Goal: Task Accomplishment & Management: Use online tool/utility

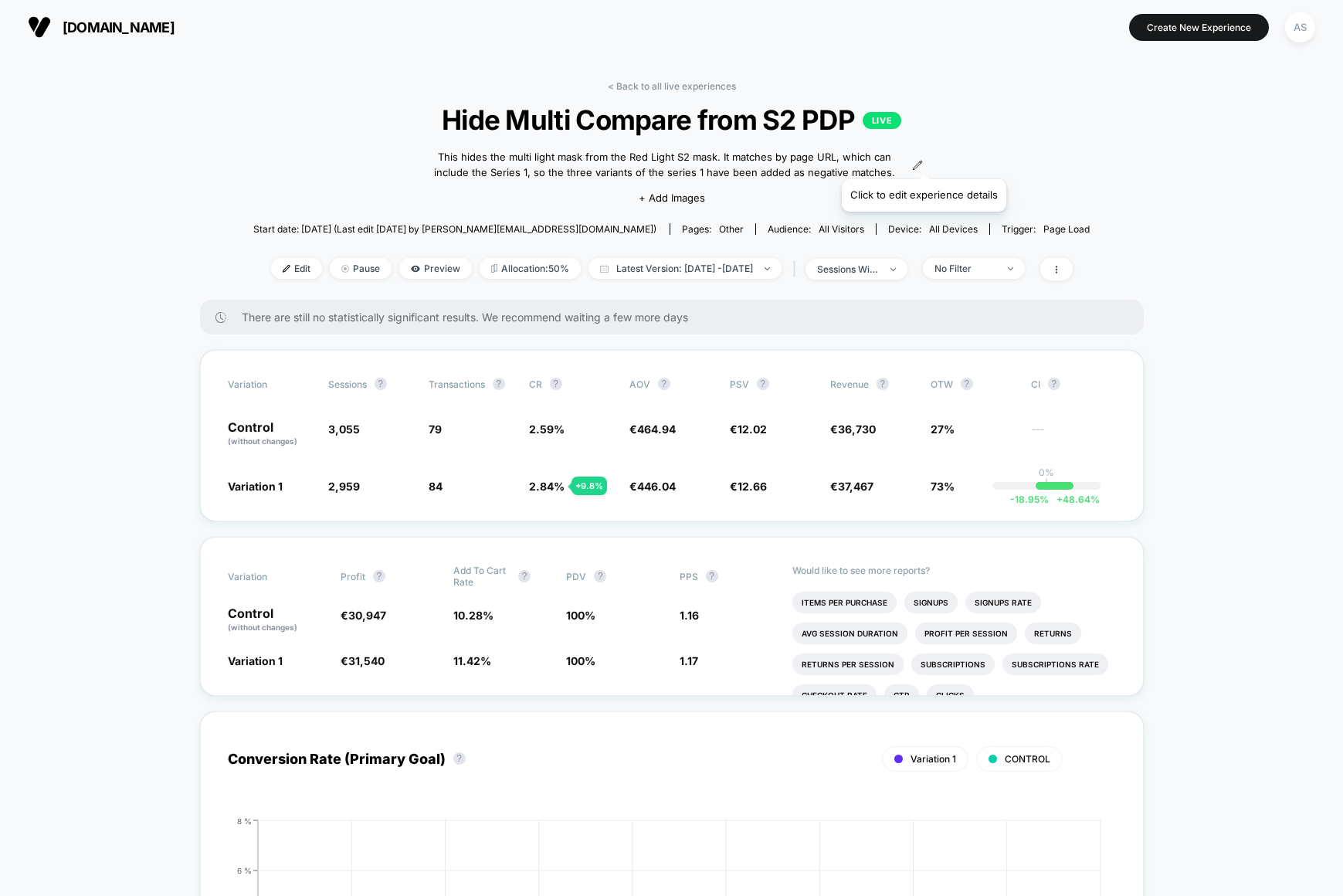
click at [923, 160] on icon at bounding box center [917, 165] width 11 height 11
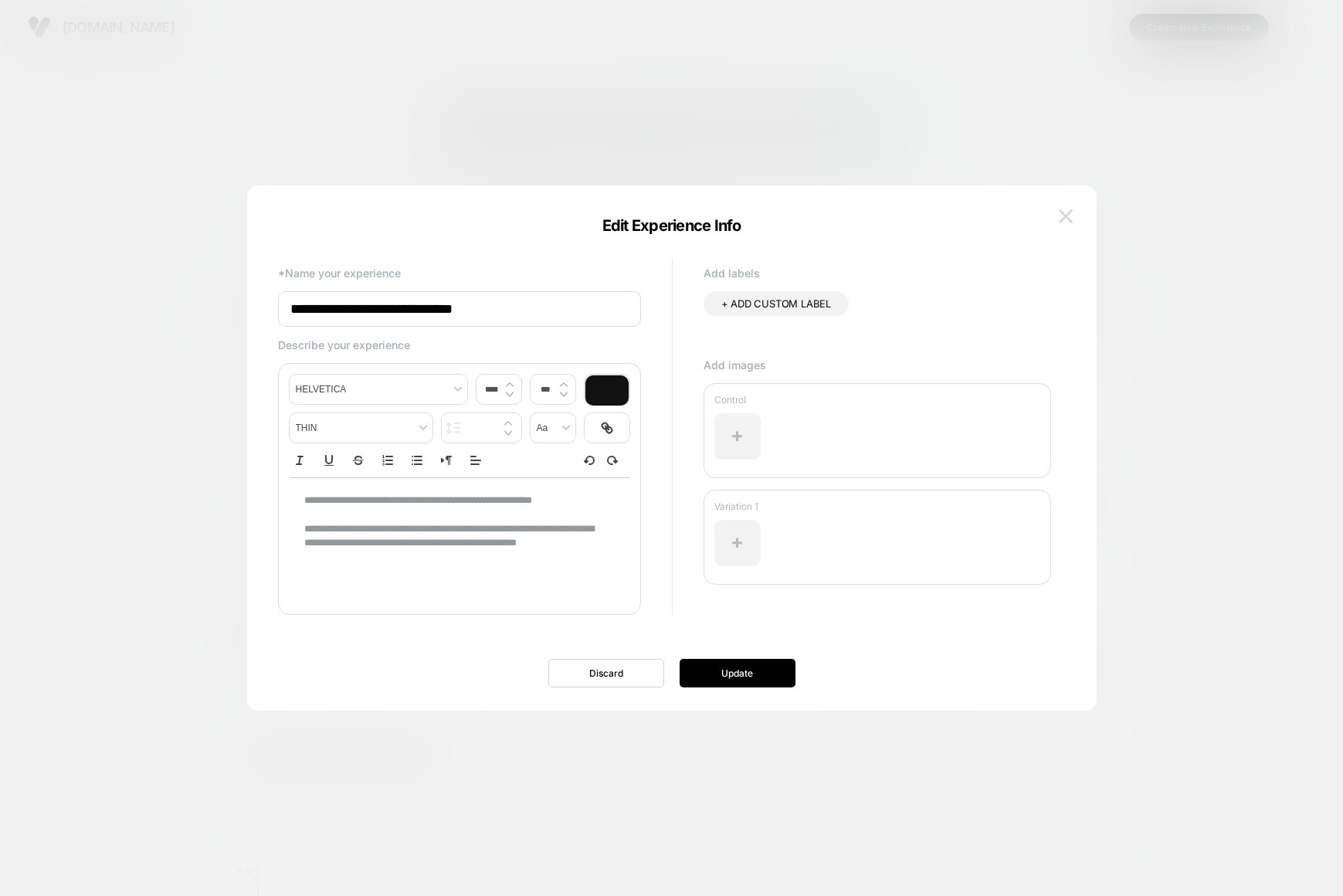
click at [1066, 214] on img at bounding box center [1066, 216] width 14 height 13
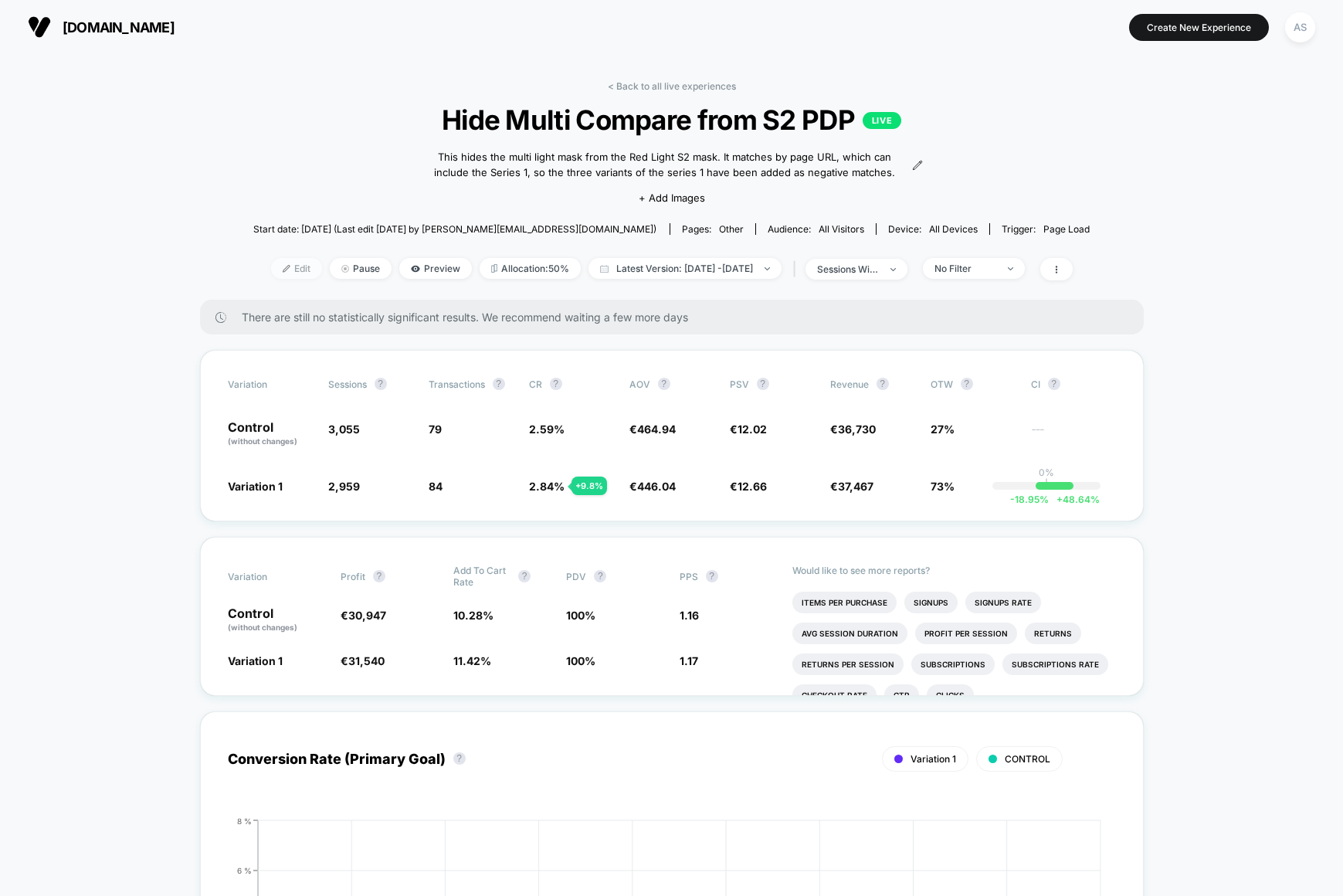
click at [271, 260] on span "Edit" at bounding box center [296, 268] width 51 height 21
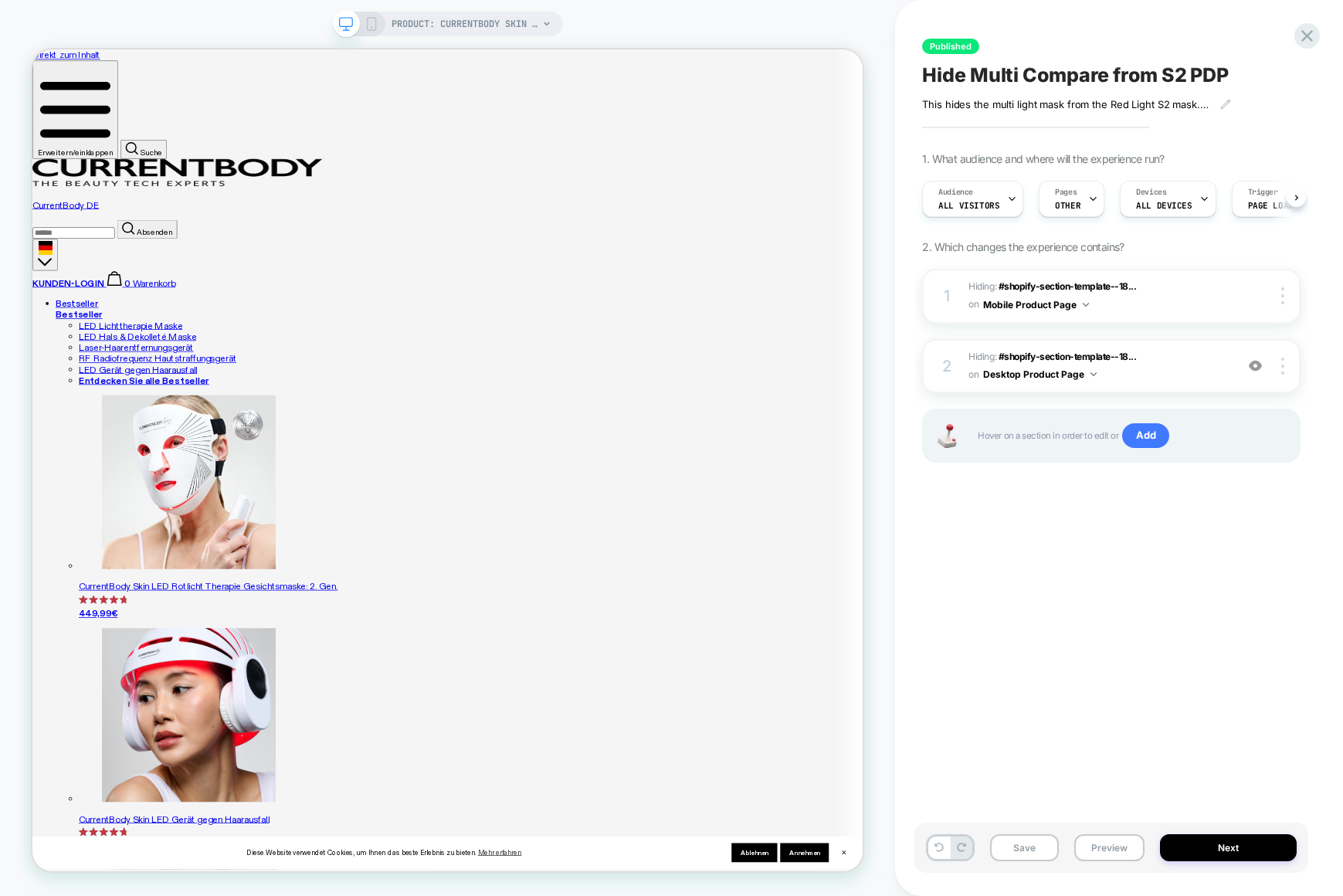
scroll to position [0, 1]
click at [465, 32] on span "PRODUCT: CurrentBody Skin LED Rotlicht Therapie Gesichtsmaske [light therapy ma…" at bounding box center [465, 24] width 147 height 24
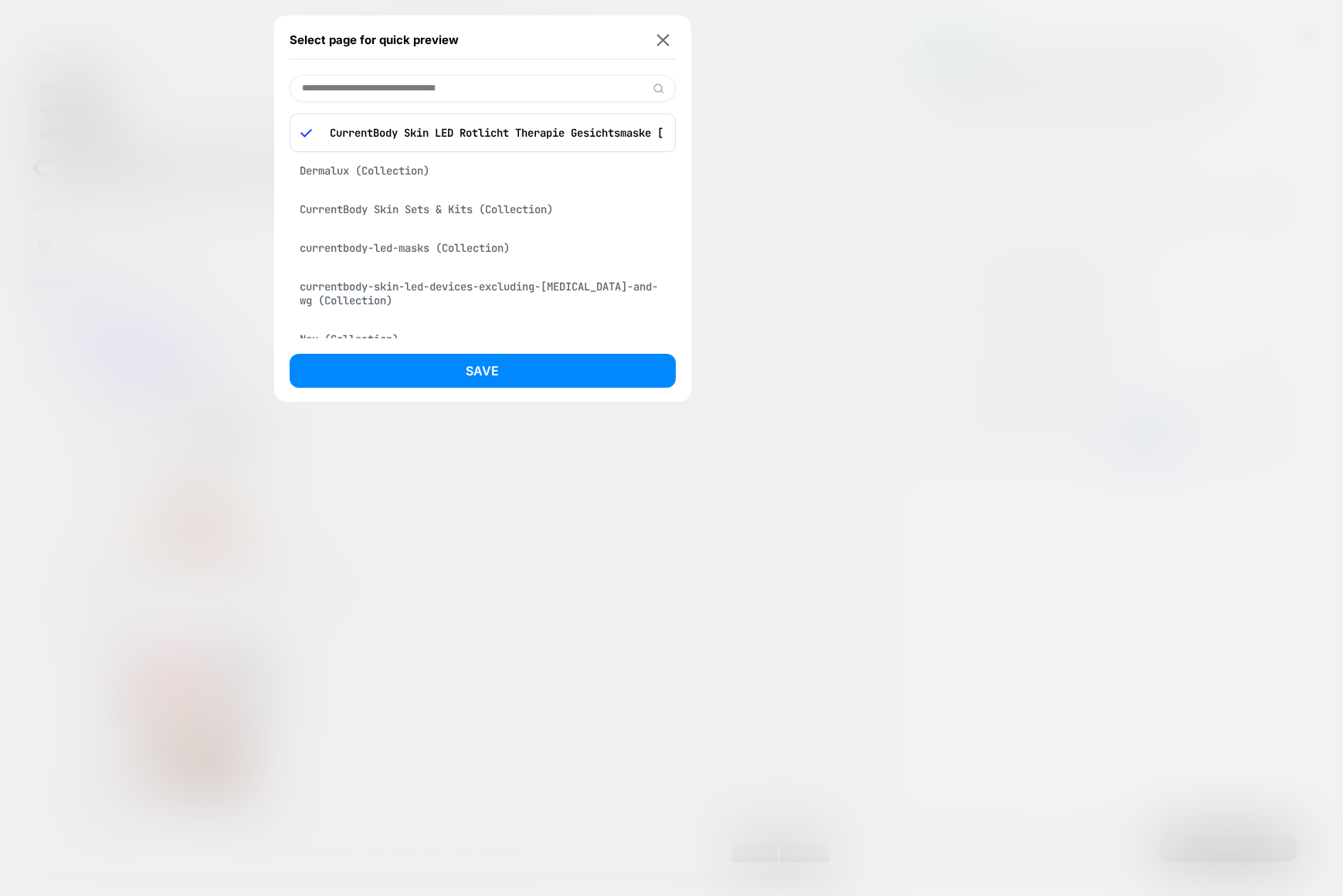
click at [226, 88] on div at bounding box center [672, 448] width 1343 height 896
click at [291, 195] on div "CurrentBody DE" at bounding box center [586, 229] width 1108 height 69
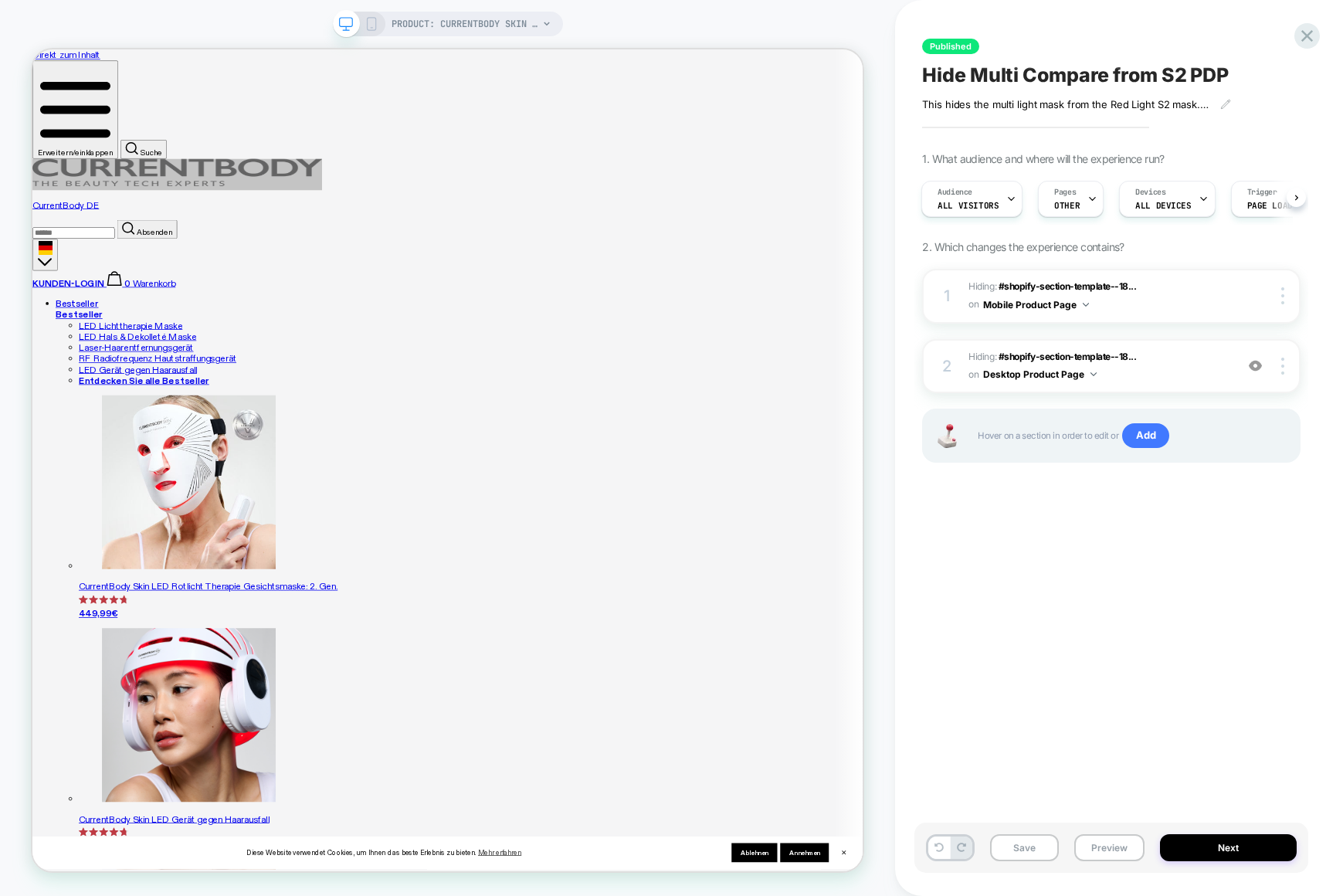
click at [1106, 561] on div "Published Hide Multi Compare from S2 PDP This hides the multi light mask from t…" at bounding box center [1112, 448] width 394 height 865
click at [1299, 193] on div "Audience All Visitors Pages OTHER Devices ALL DEVICES Trigger Page Load" at bounding box center [1111, 199] width 379 height 52
click at [1049, 204] on span "OTHER" at bounding box center [1062, 205] width 25 height 11
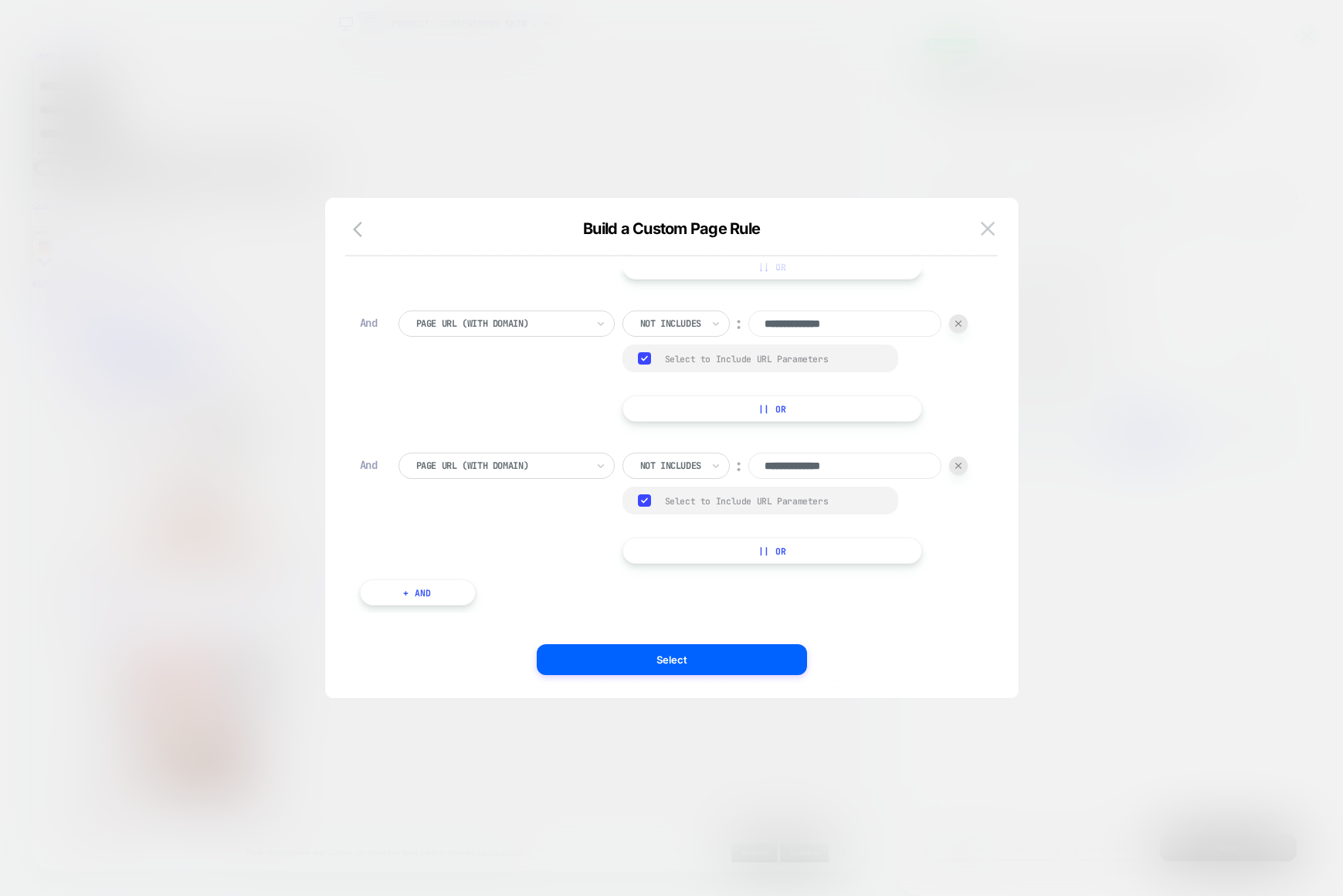
scroll to position [405, 0]
click at [985, 225] on img at bounding box center [988, 228] width 14 height 13
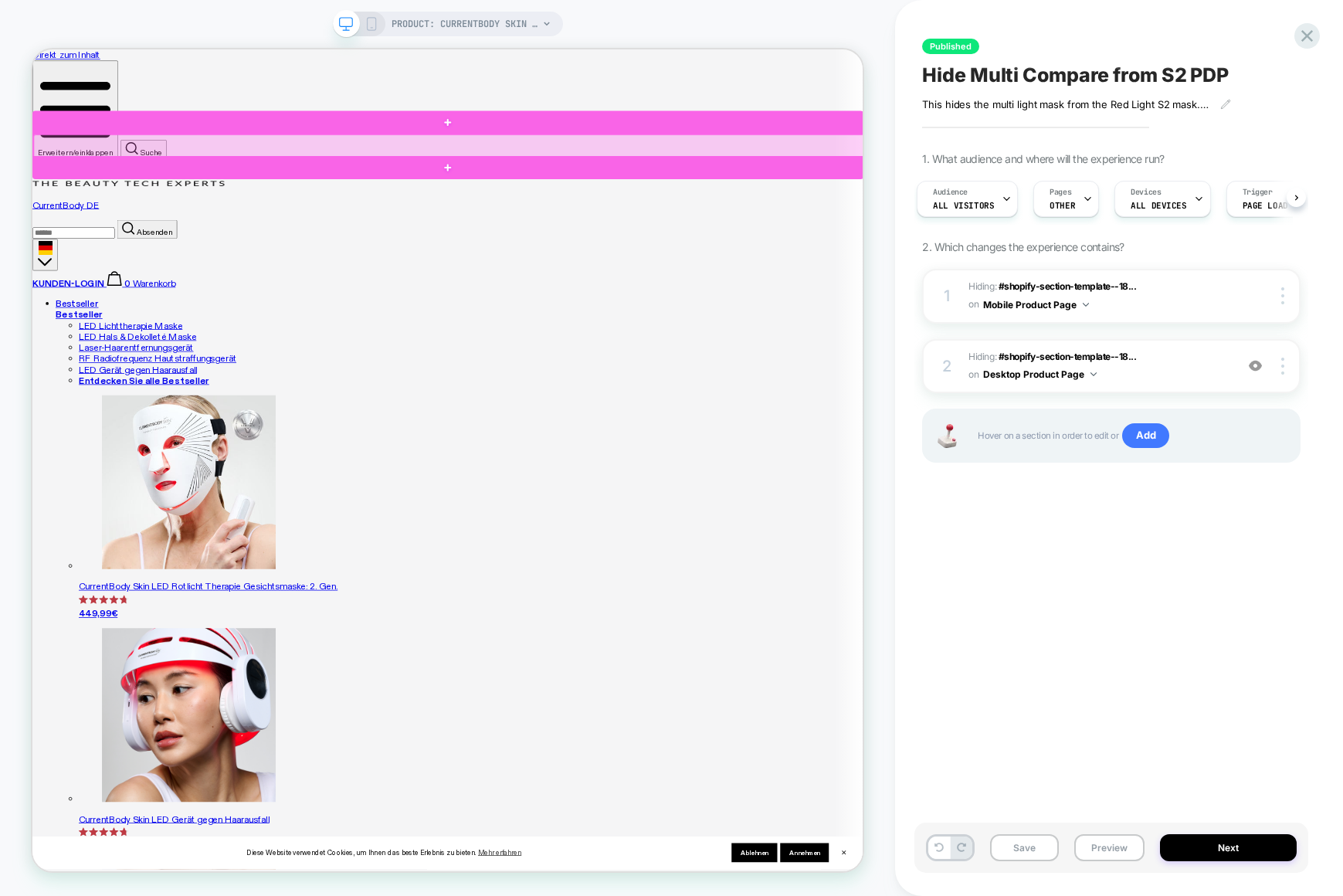
click at [805, 171] on div at bounding box center [588, 178] width 1109 height 31
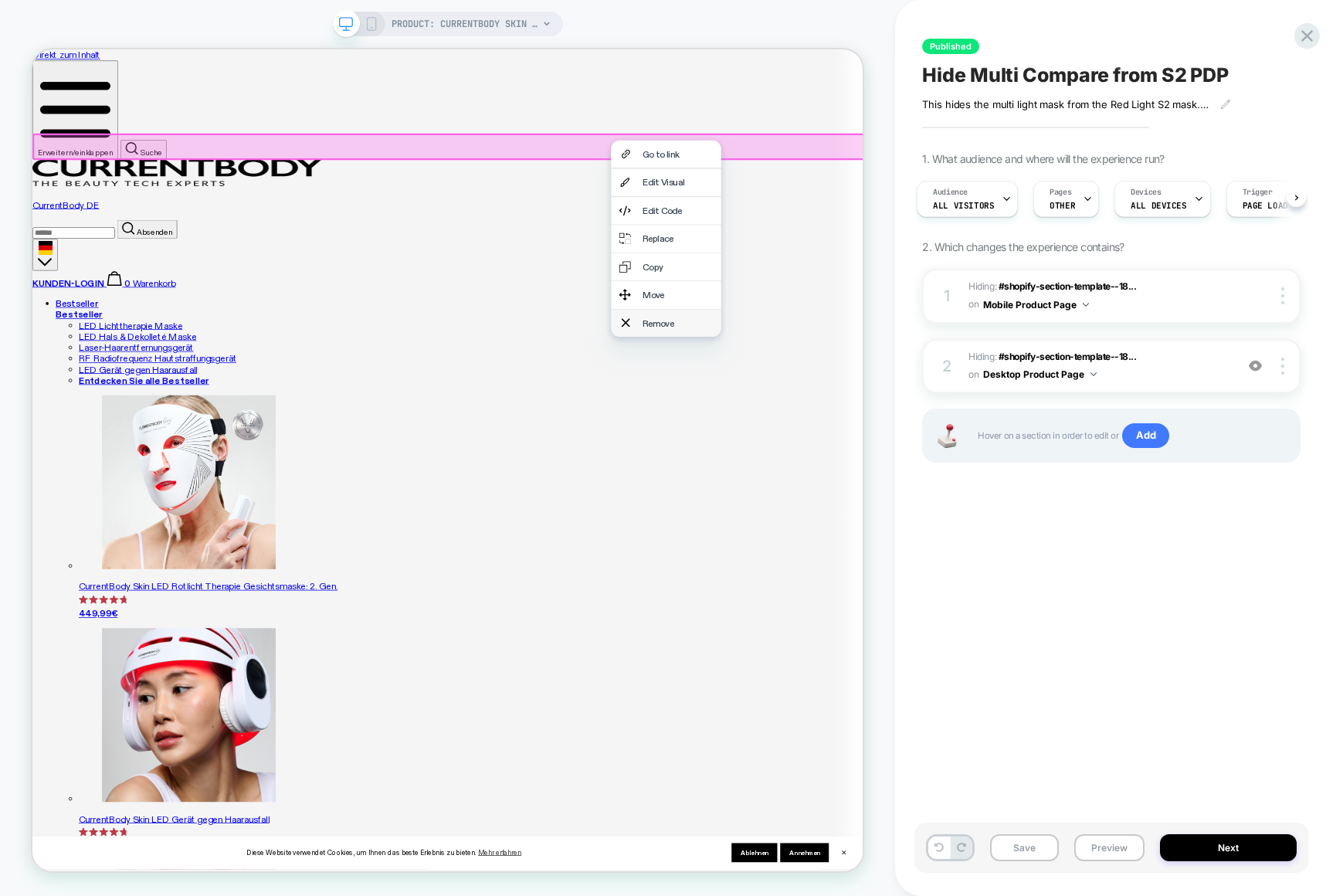
click at [869, 422] on div "Remove" at bounding box center [893, 414] width 94 height 15
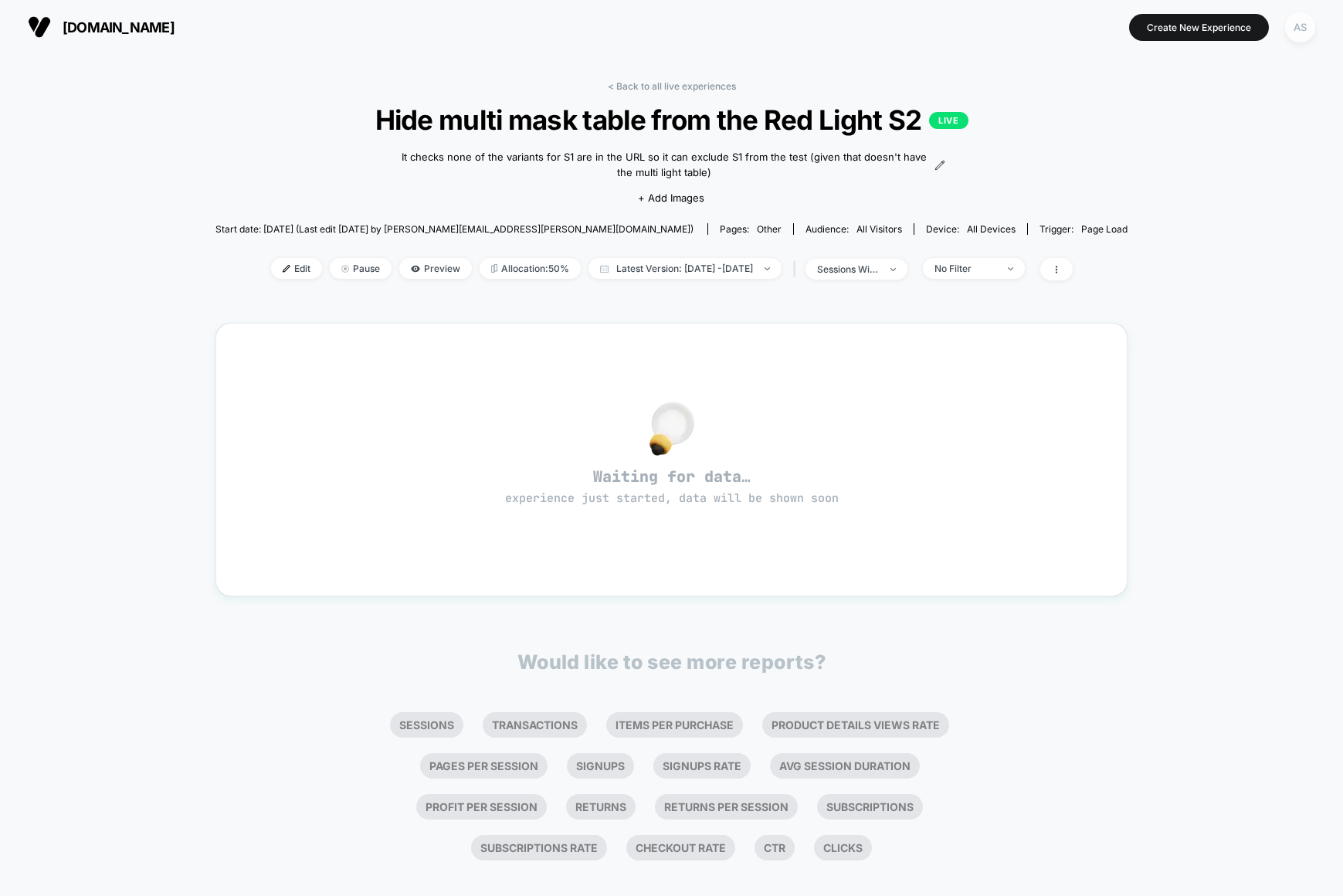
click at [1311, 26] on div "AS" at bounding box center [1300, 27] width 30 height 30
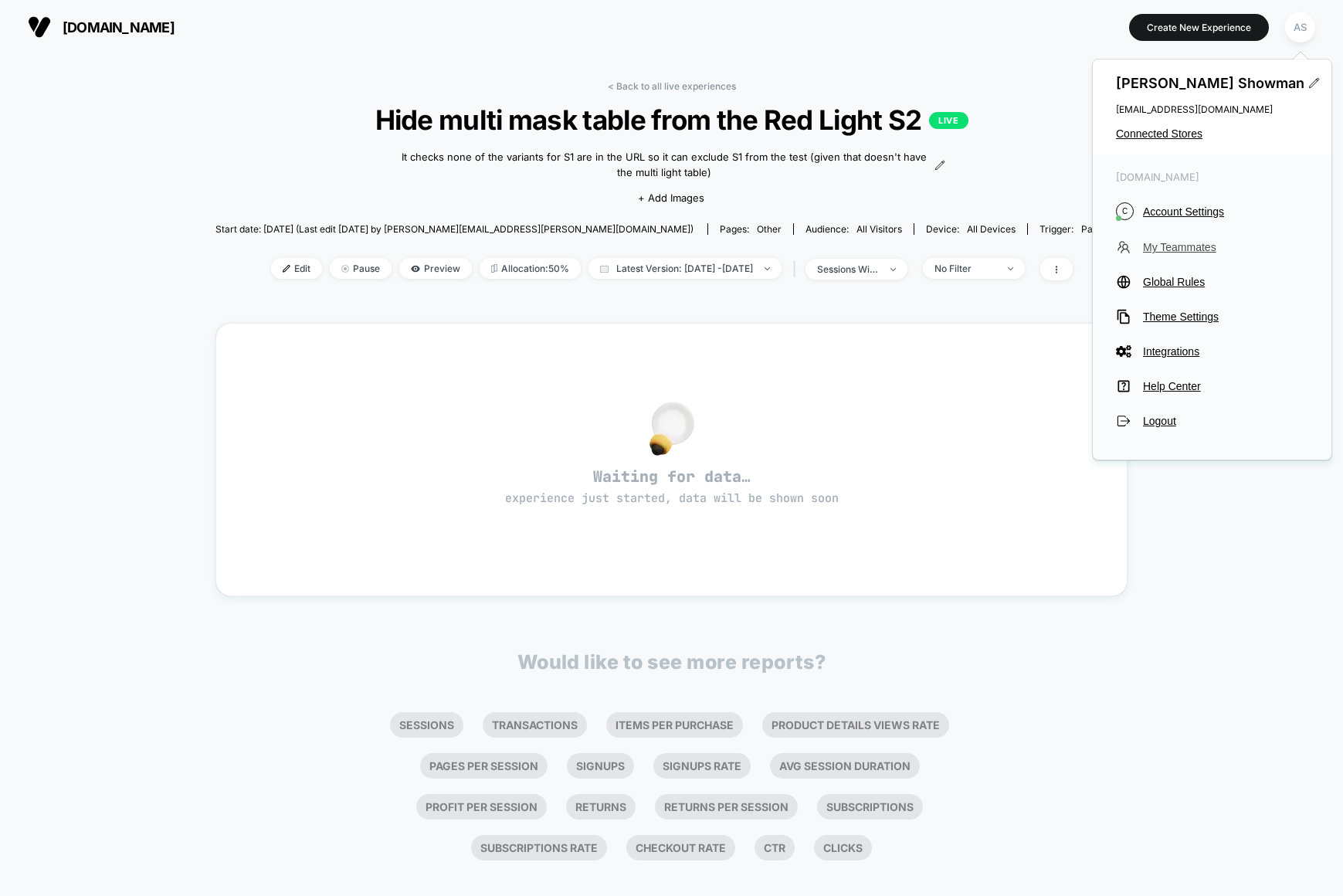
click at [1195, 241] on span "My Teammates" at bounding box center [1226, 247] width 165 height 12
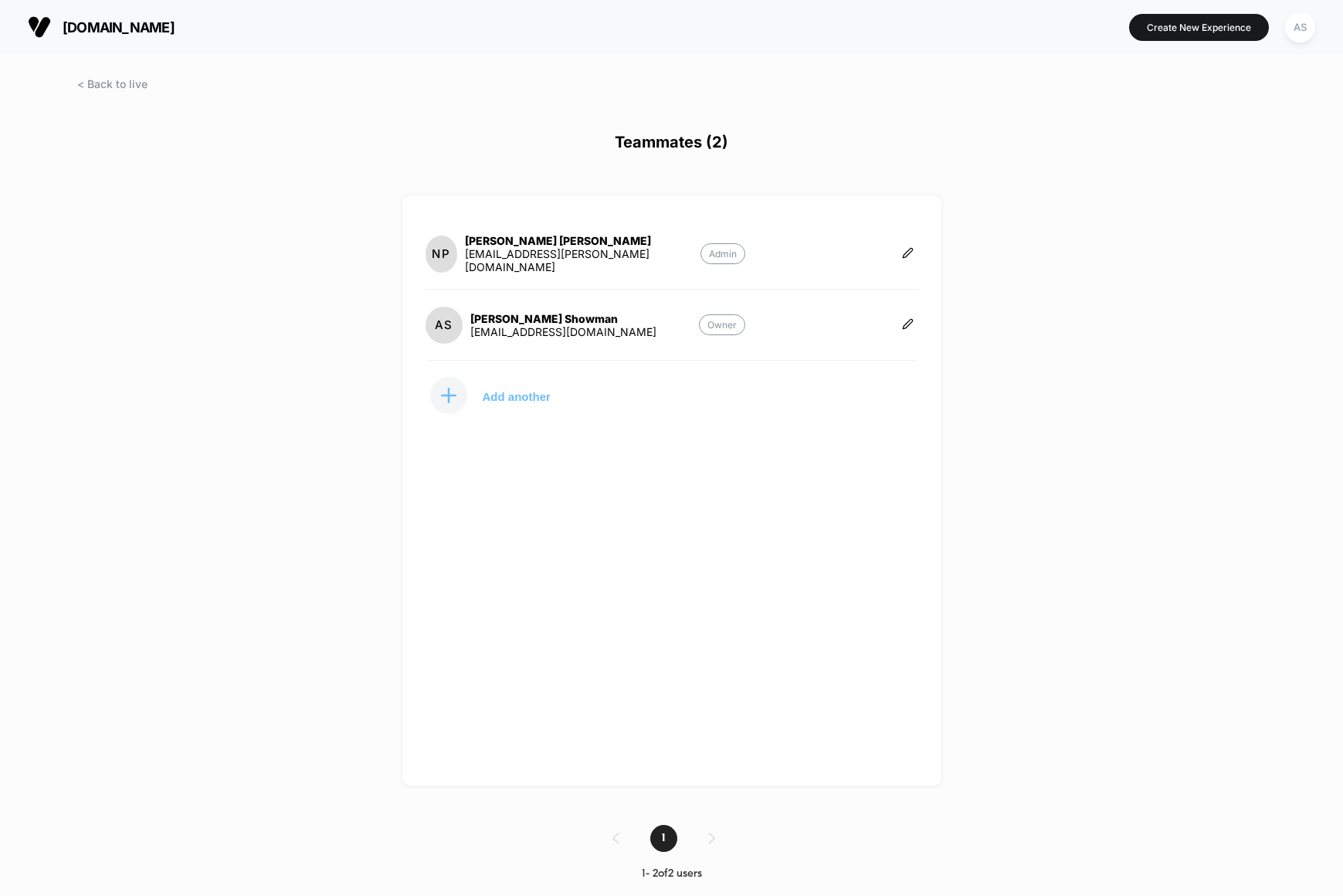
click at [535, 395] on p "Add another" at bounding box center [517, 397] width 68 height 8
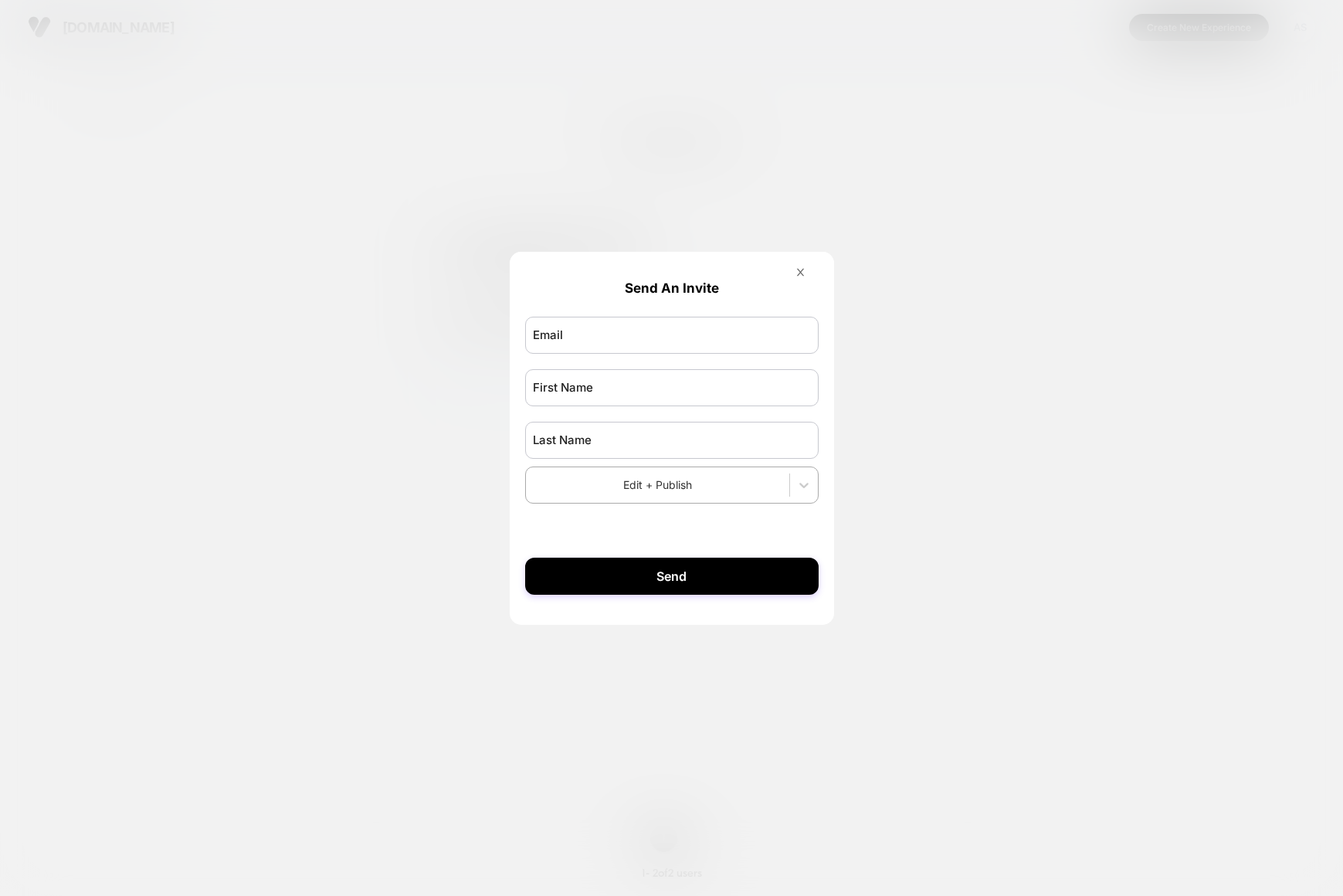
click at [795, 272] on icon at bounding box center [800, 272] width 11 height 11
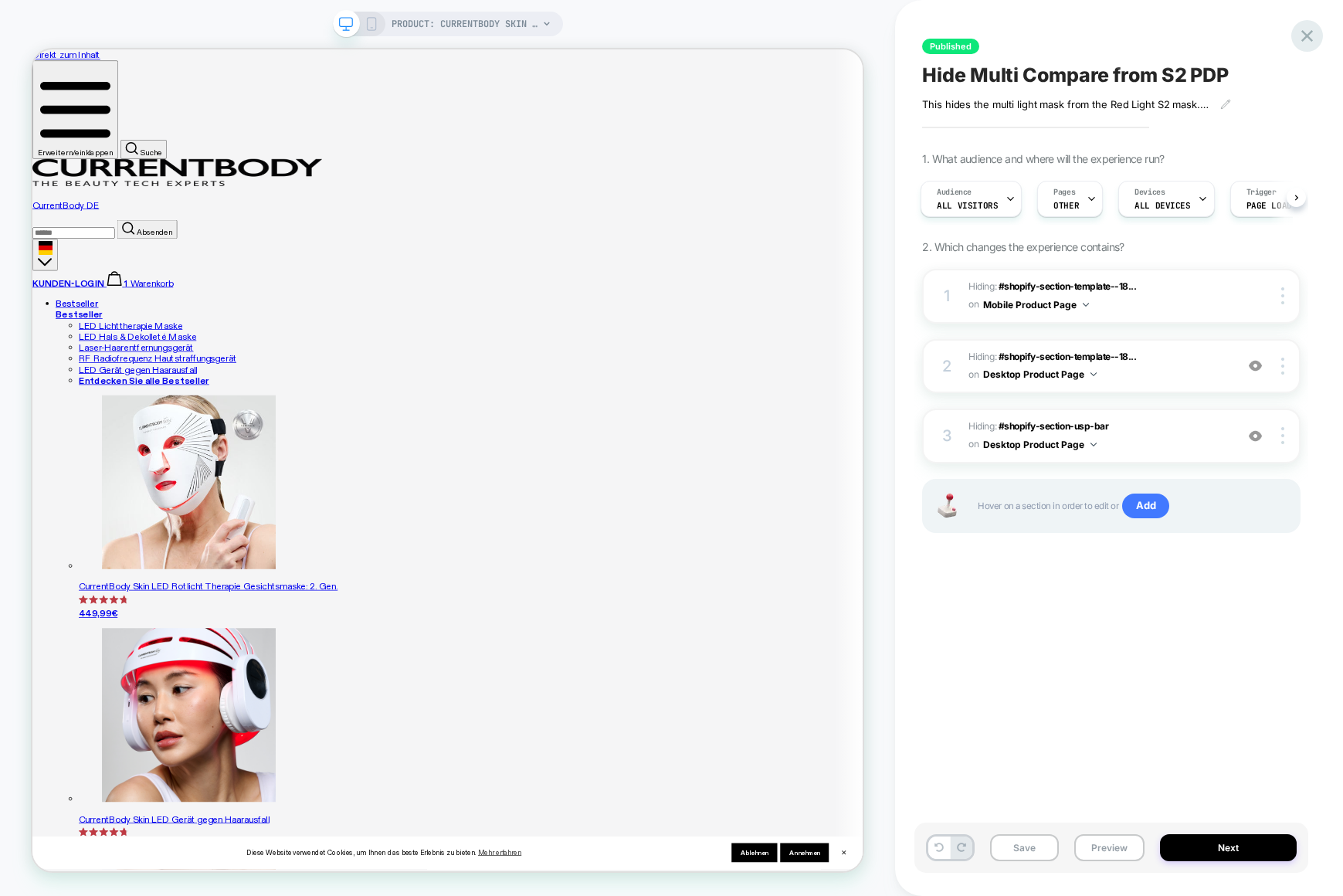
click at [1311, 30] on icon at bounding box center [1307, 36] width 11 height 11
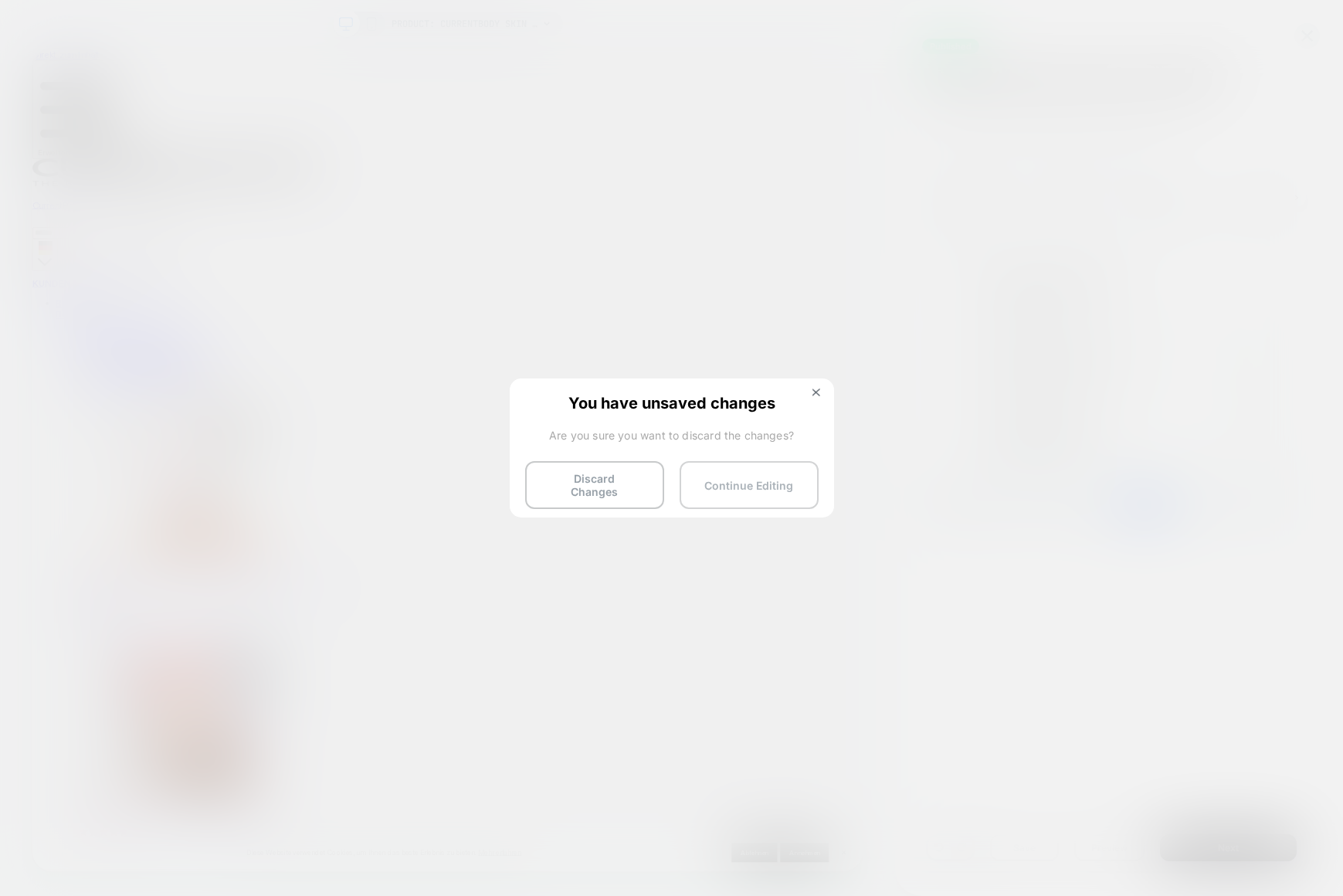
click at [773, 490] on button "Continue Editing" at bounding box center [749, 485] width 139 height 48
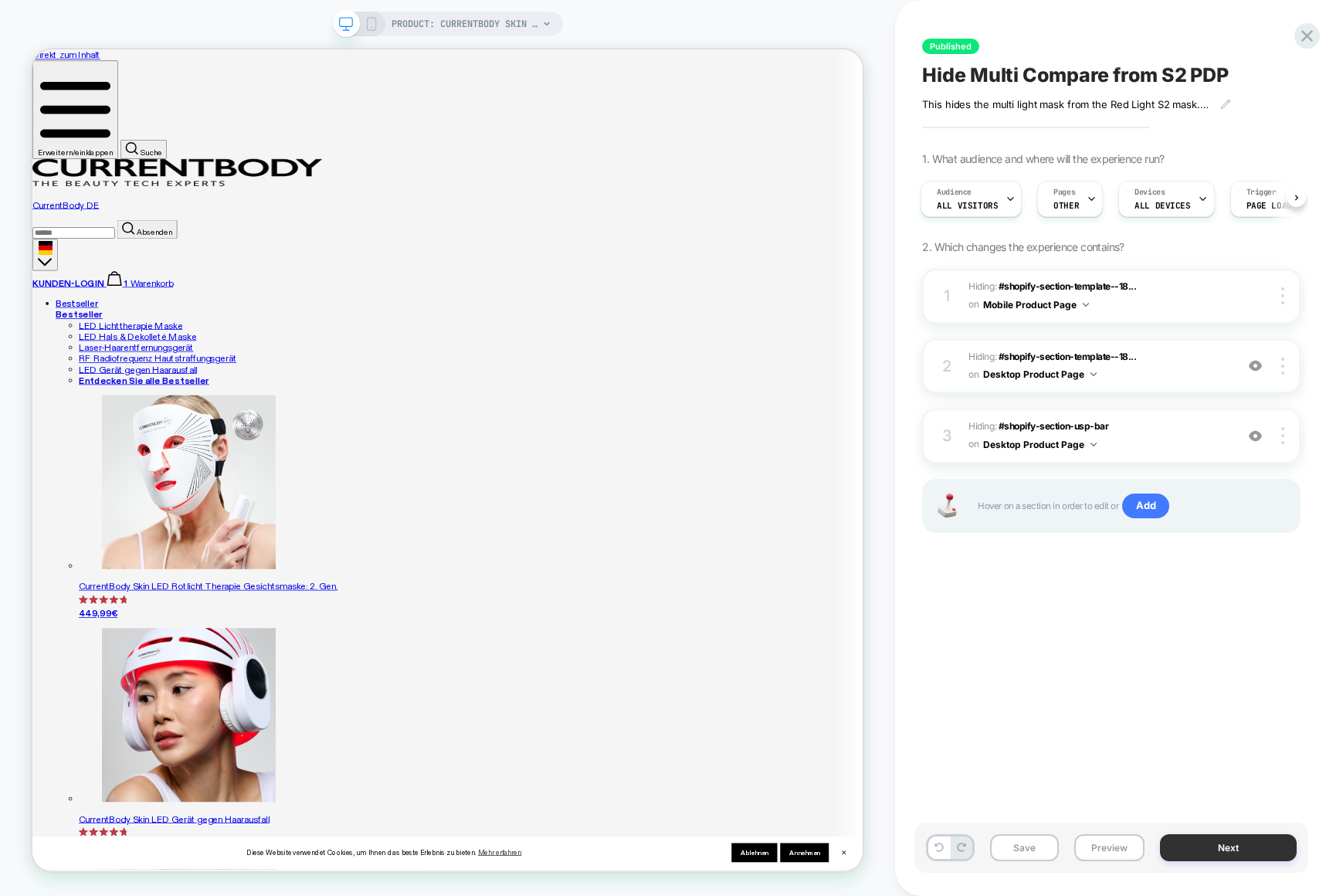
click at [1227, 844] on button "Next" at bounding box center [1229, 847] width 137 height 27
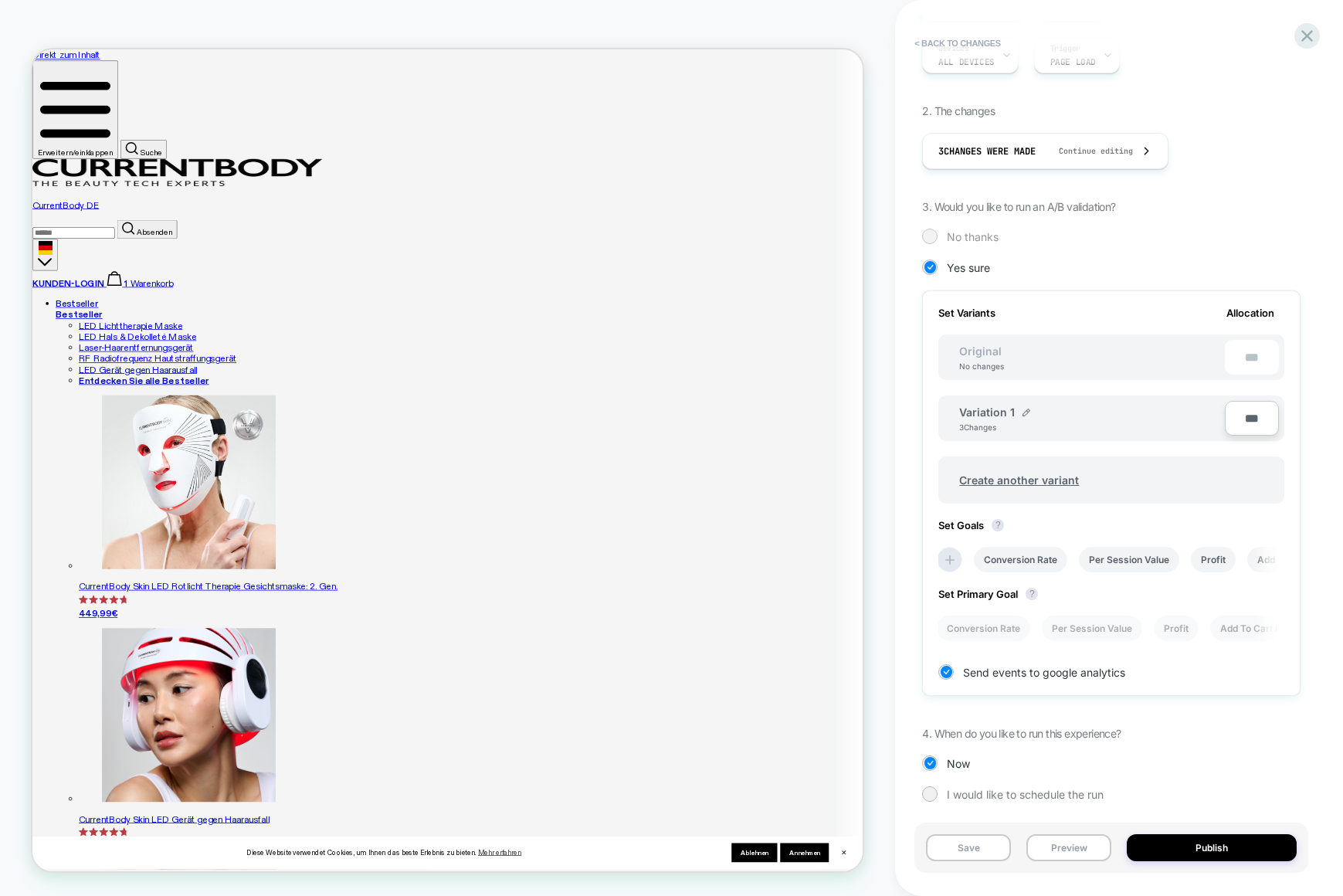
scroll to position [217, 0]
click at [1299, 24] on div at bounding box center [1307, 36] width 32 height 32
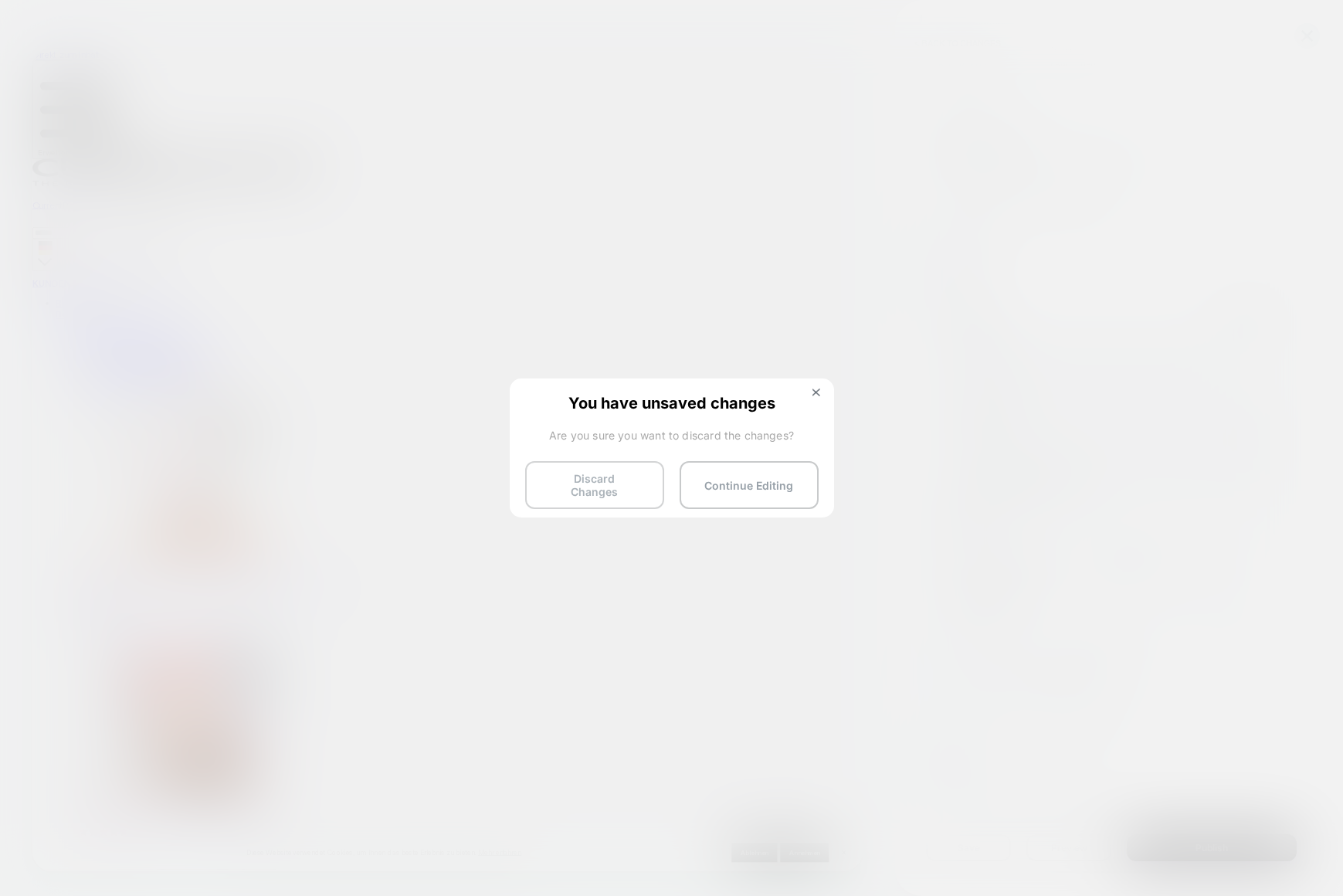
click at [621, 476] on button "Discard Changes" at bounding box center [594, 485] width 139 height 48
